Goal: Book appointment/travel/reservation

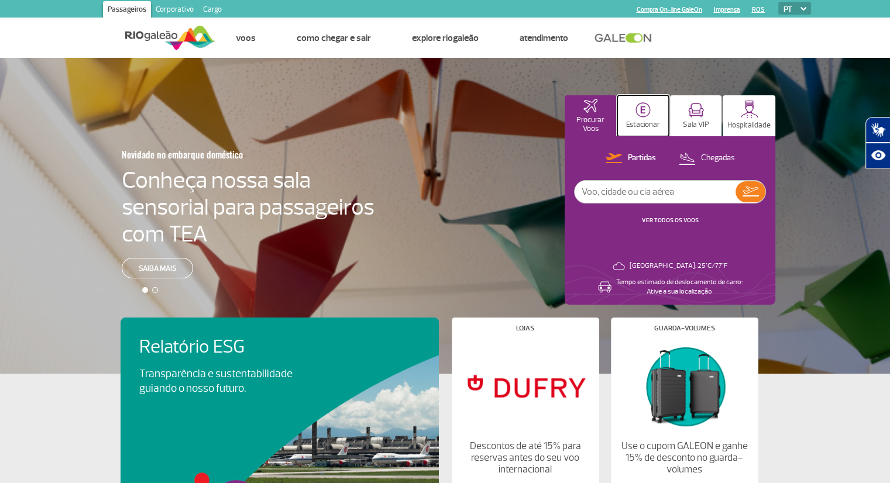
click at [640, 112] on img at bounding box center [642, 109] width 15 height 15
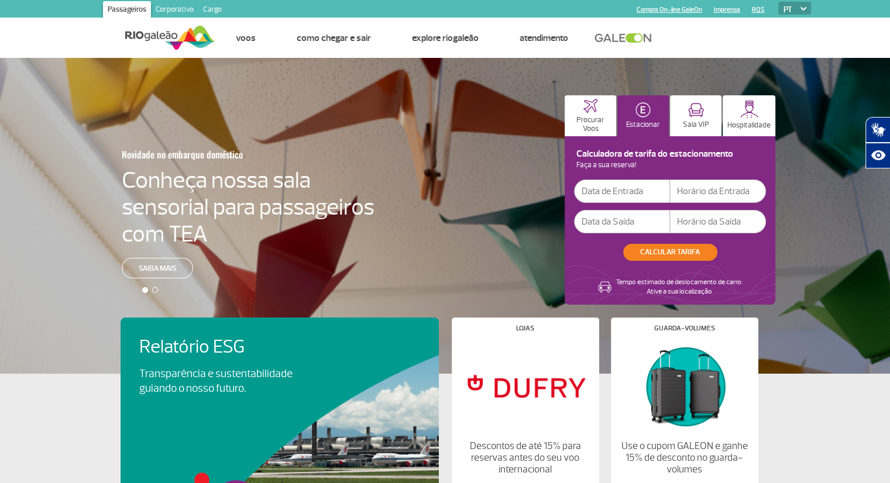
click at [641, 190] on input "text" at bounding box center [622, 191] width 96 height 23
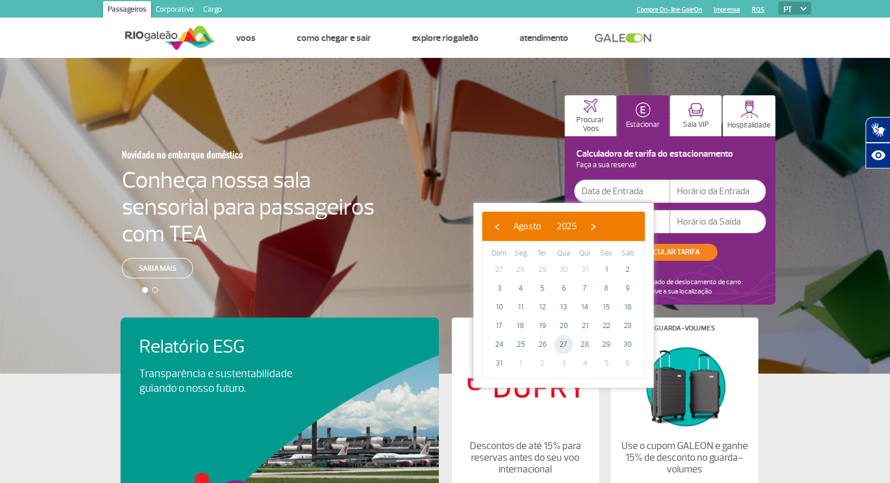
click at [564, 345] on span "27" at bounding box center [563, 344] width 19 height 19
type input "[DATE]"
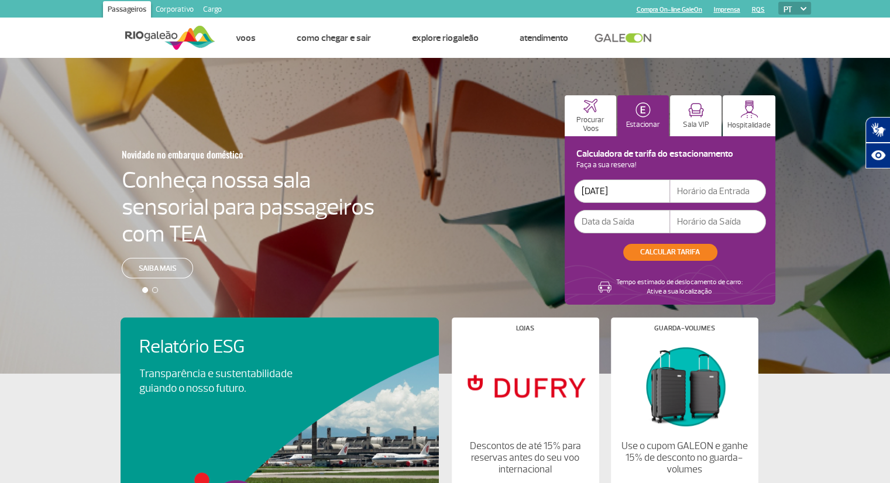
click at [603, 223] on input "text" at bounding box center [622, 221] width 96 height 23
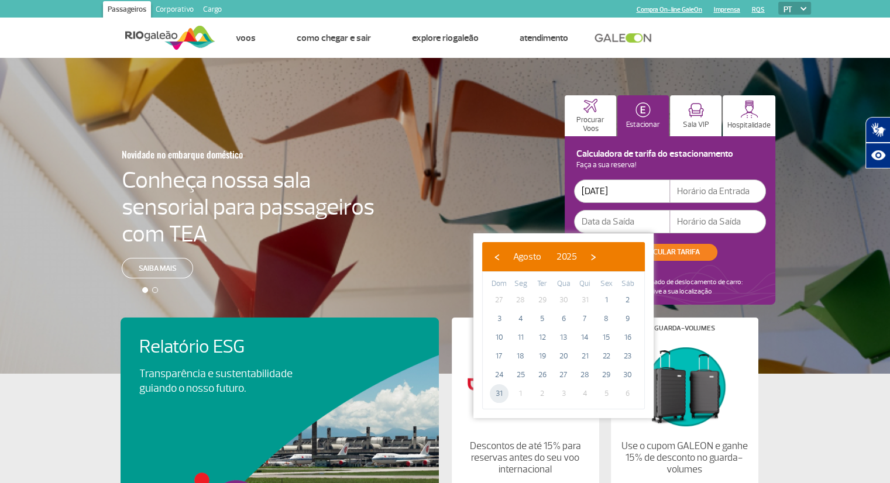
click at [501, 388] on span "31" at bounding box center [499, 393] width 19 height 19
type input "[DATE]"
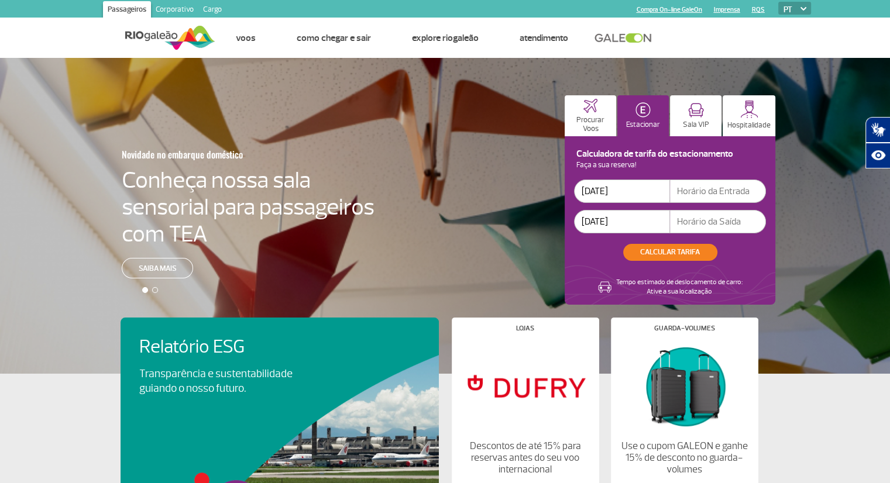
click at [695, 191] on input "text" at bounding box center [718, 191] width 96 height 23
type input "18:00"
click at [682, 221] on input "text" at bounding box center [718, 221] width 96 height 23
type input "17:30"
click at [676, 253] on button "CALCULAR TARIFA" at bounding box center [670, 252] width 94 height 17
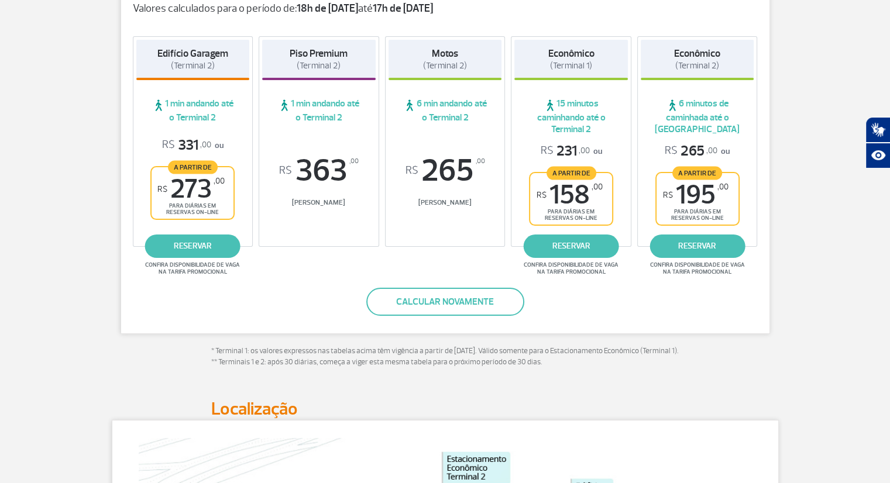
scroll to position [202, 0]
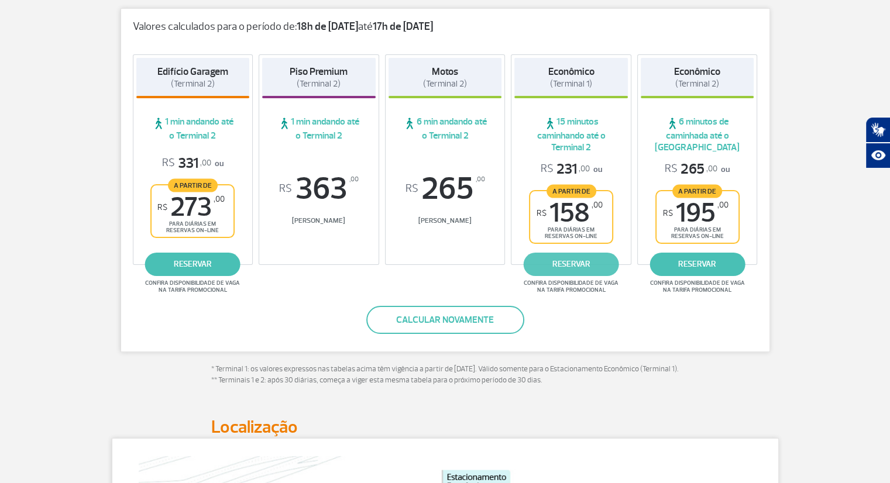
click at [567, 264] on link "reservar" at bounding box center [571, 264] width 95 height 23
click at [570, 260] on link "reservar" at bounding box center [571, 264] width 95 height 23
